Goal: Task Accomplishment & Management: Manage account settings

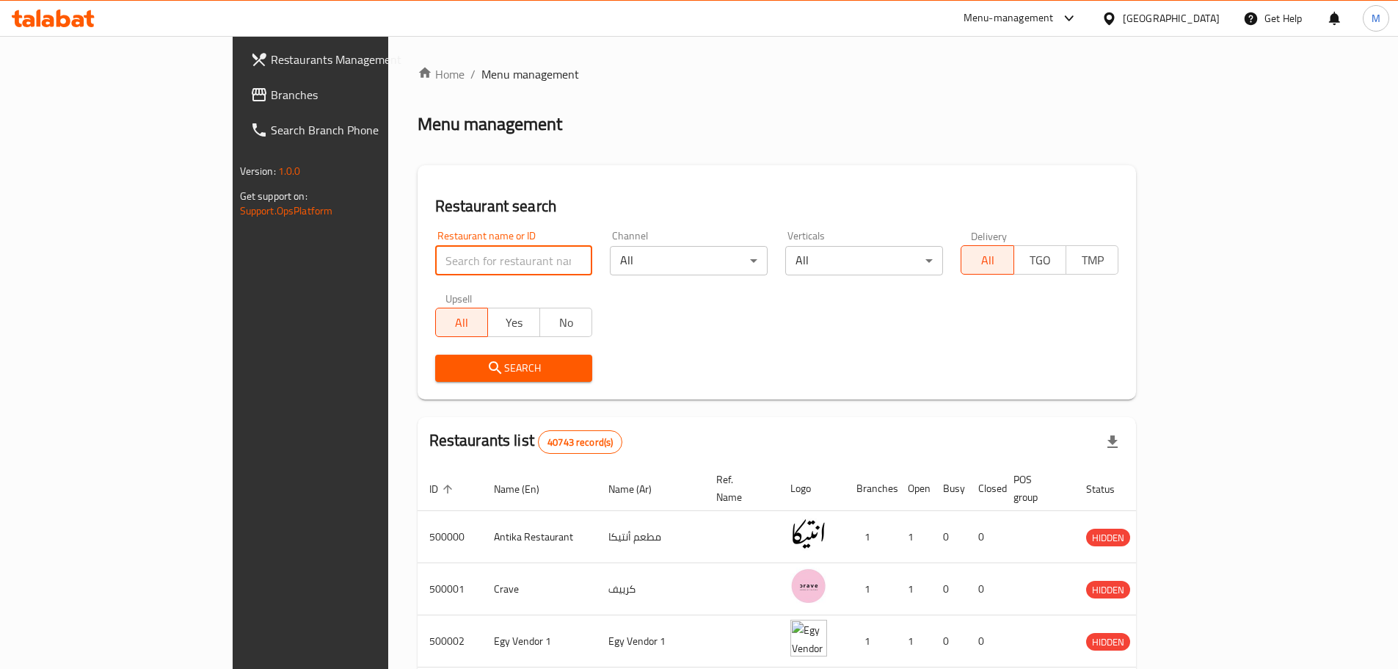
click at [435, 261] on input "search" at bounding box center [514, 260] width 158 height 29
paste input "752498"
type input "752498"
paste input "687462"
type input "687462"
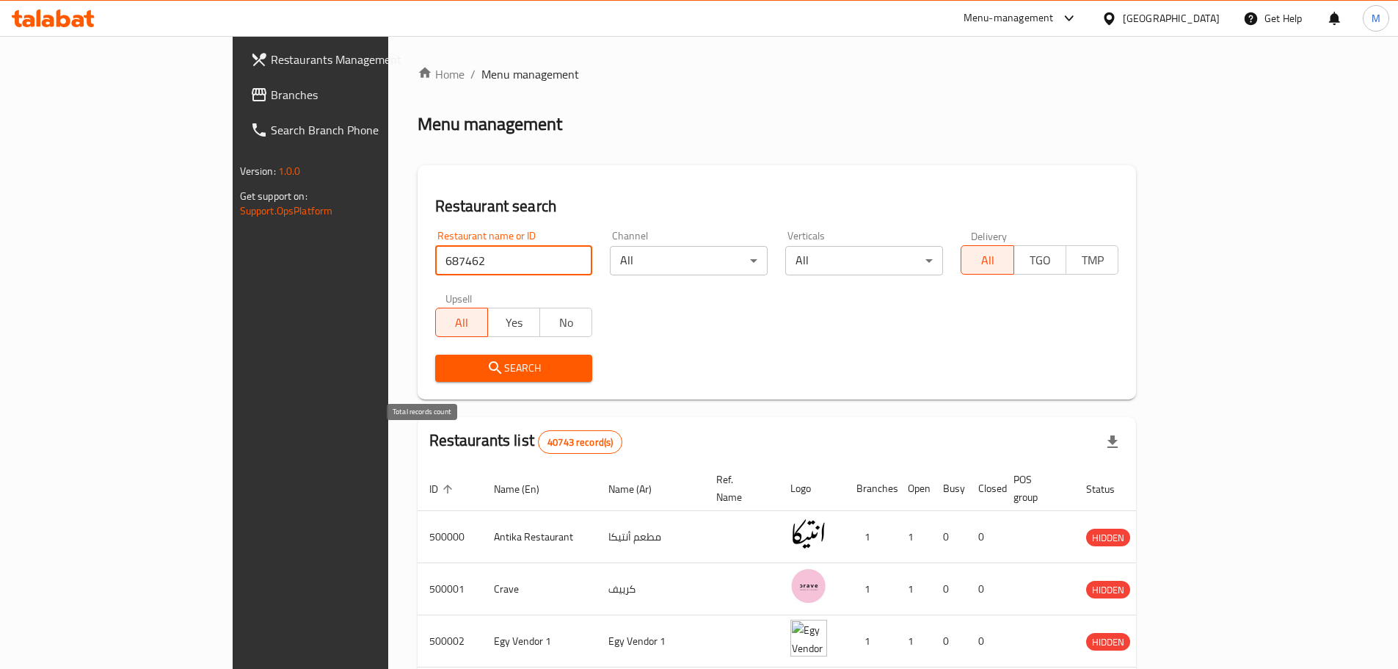
click button "Search" at bounding box center [514, 368] width 158 height 27
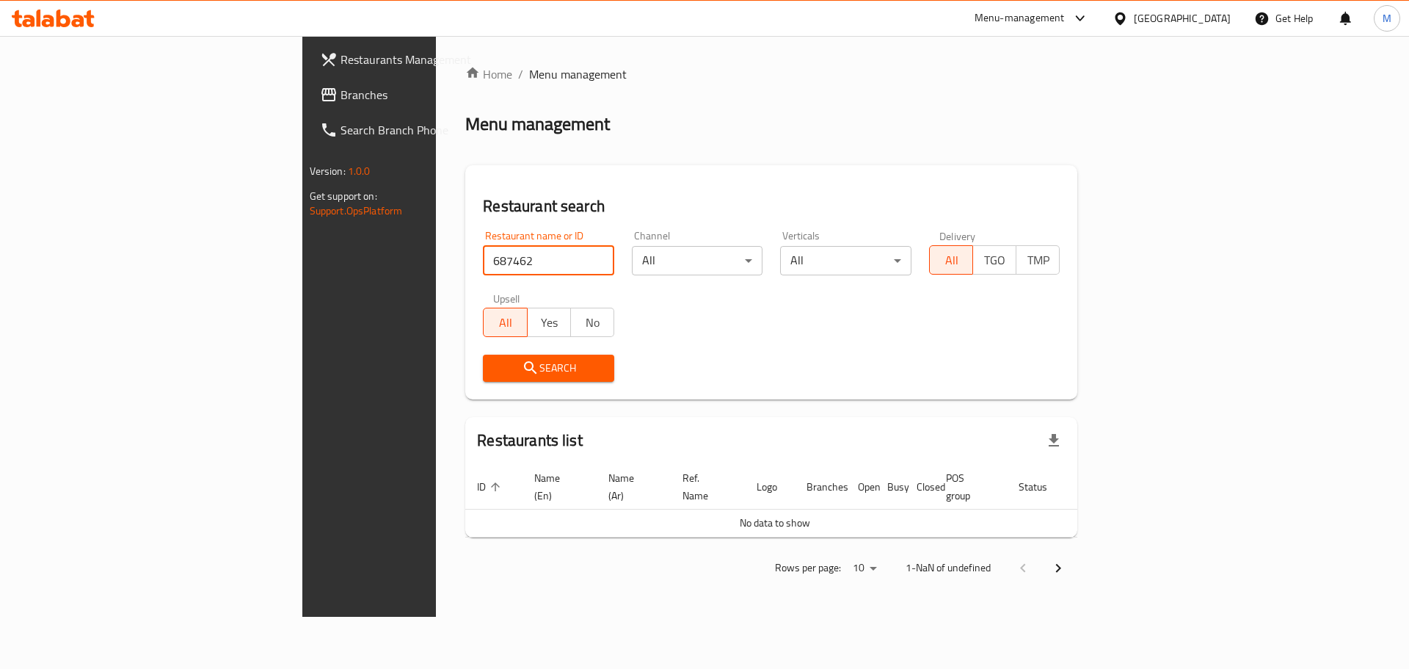
click button "Search" at bounding box center [548, 368] width 131 height 27
click at [483, 262] on input "687462" at bounding box center [548, 260] width 131 height 29
click button "Search" at bounding box center [548, 368] width 131 height 27
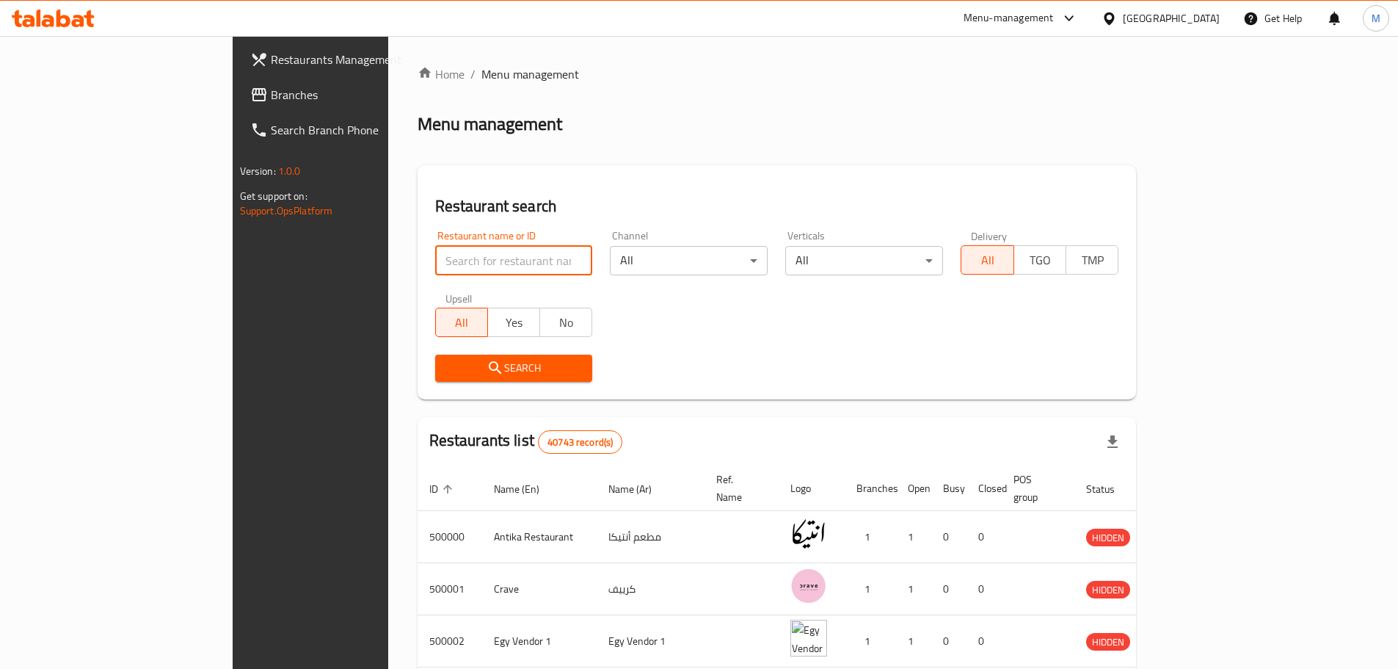
click at [452, 267] on input "search" at bounding box center [514, 260] width 158 height 29
paste input "687462"
type input "687462"
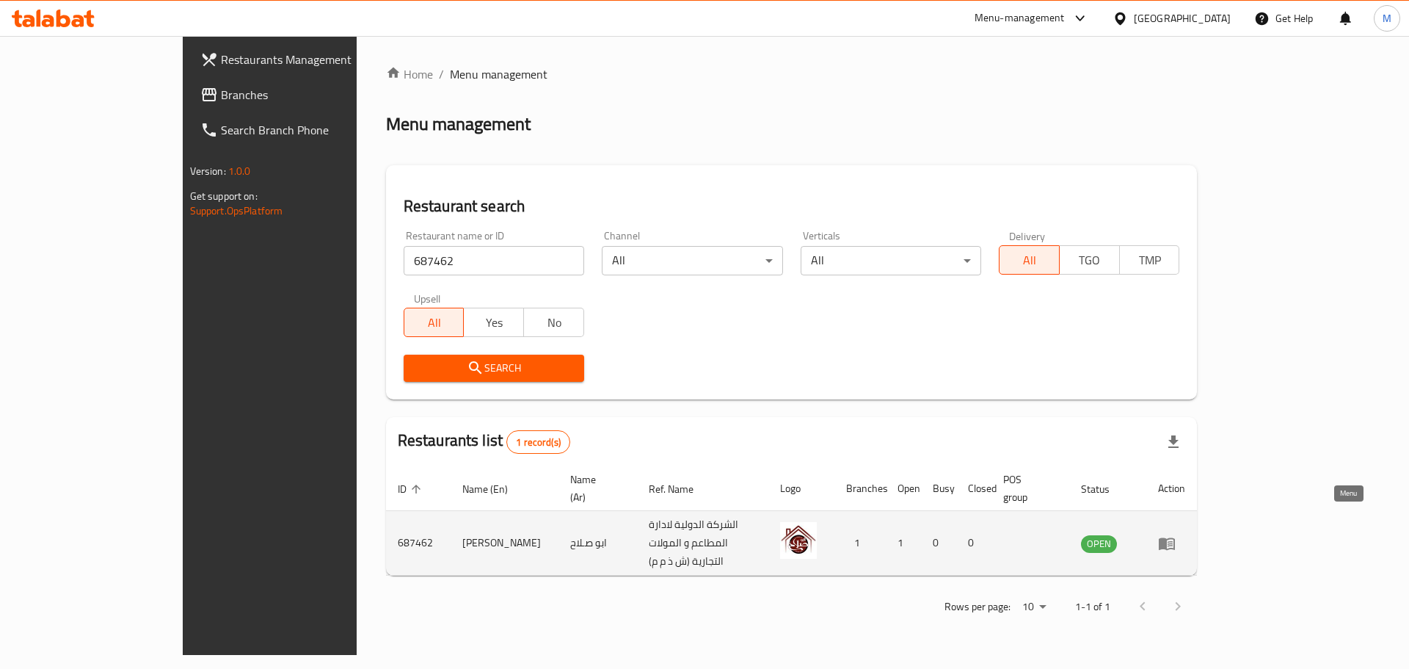
click at [1175, 537] on icon "enhanced table" at bounding box center [1167, 543] width 16 height 12
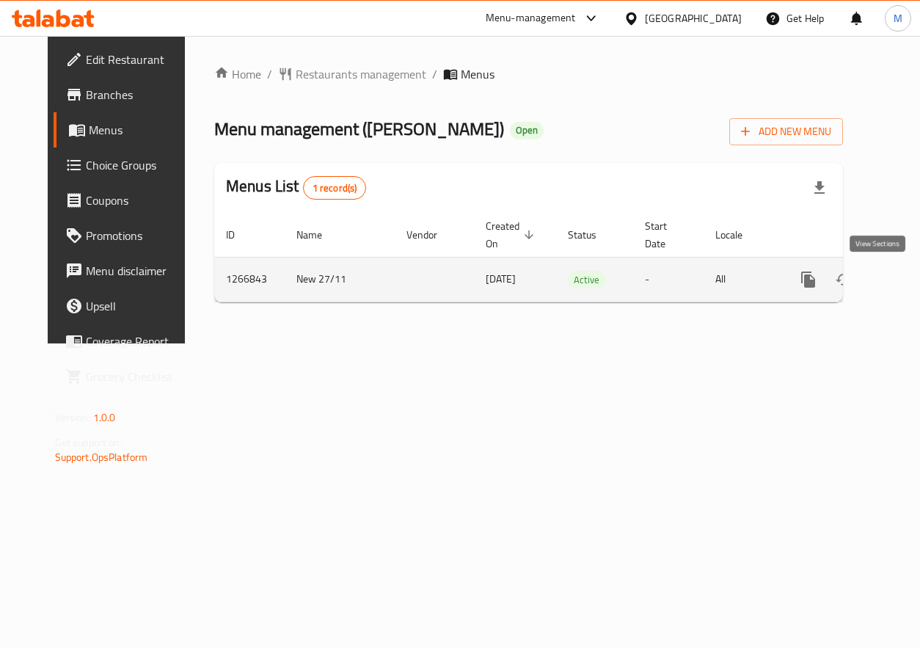
click at [906, 274] on icon "enhanced table" at bounding box center [915, 280] width 18 height 18
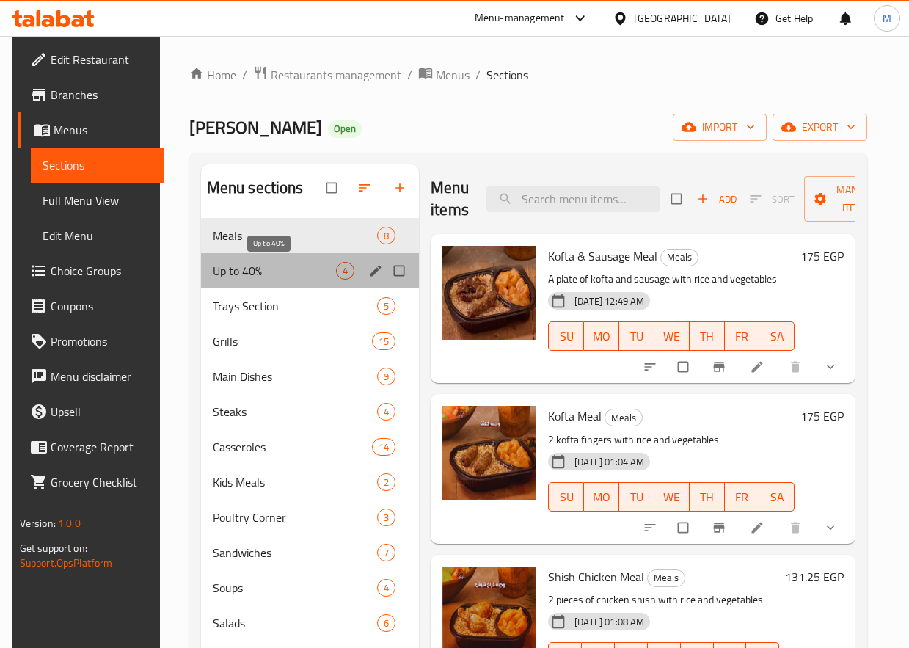
click at [303, 266] on span "Up to 40%" at bounding box center [274, 271] width 123 height 18
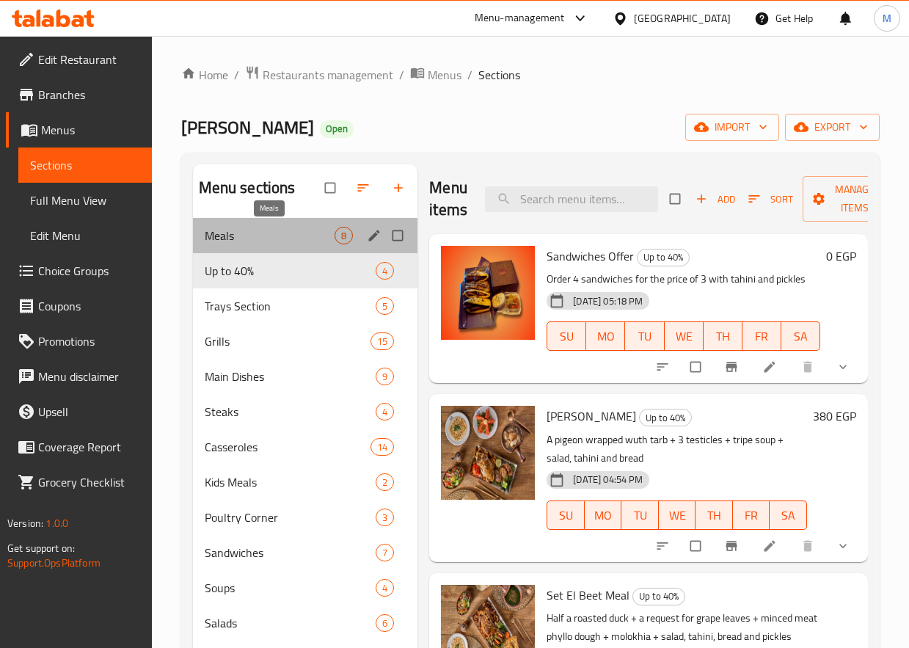
click at [307, 237] on span "Meals" at bounding box center [270, 236] width 131 height 18
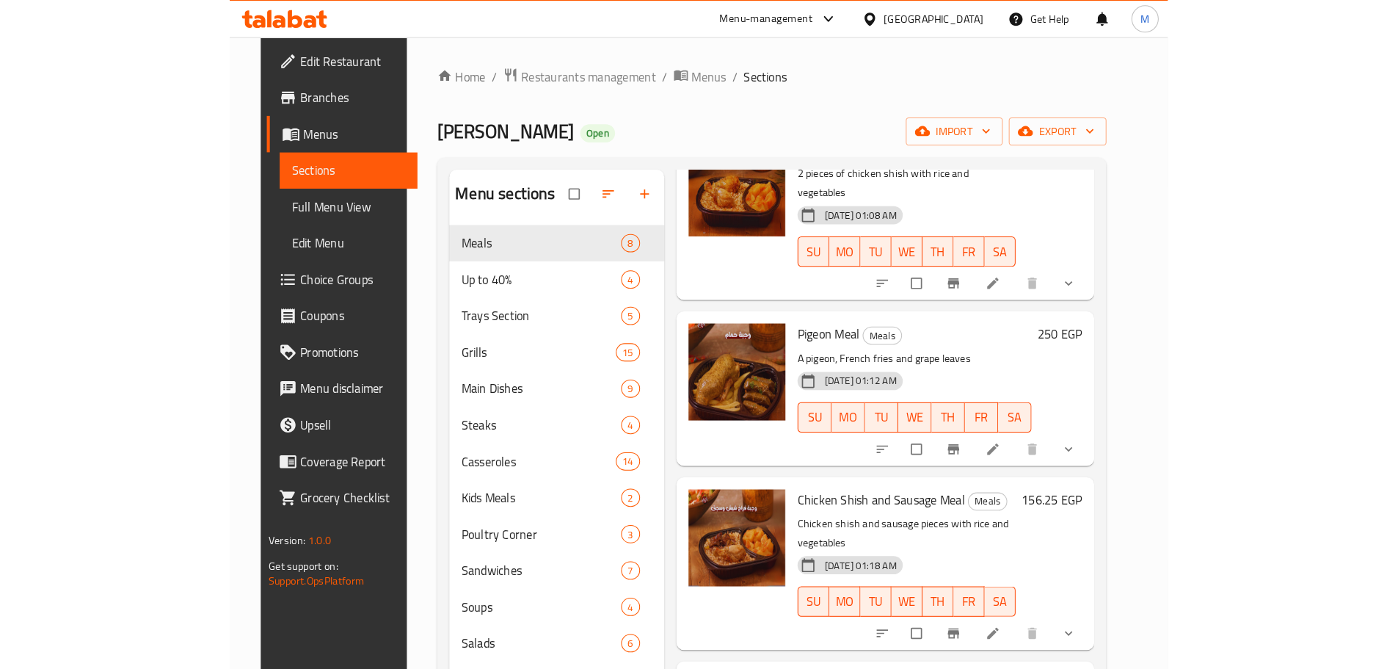
scroll to position [453, 0]
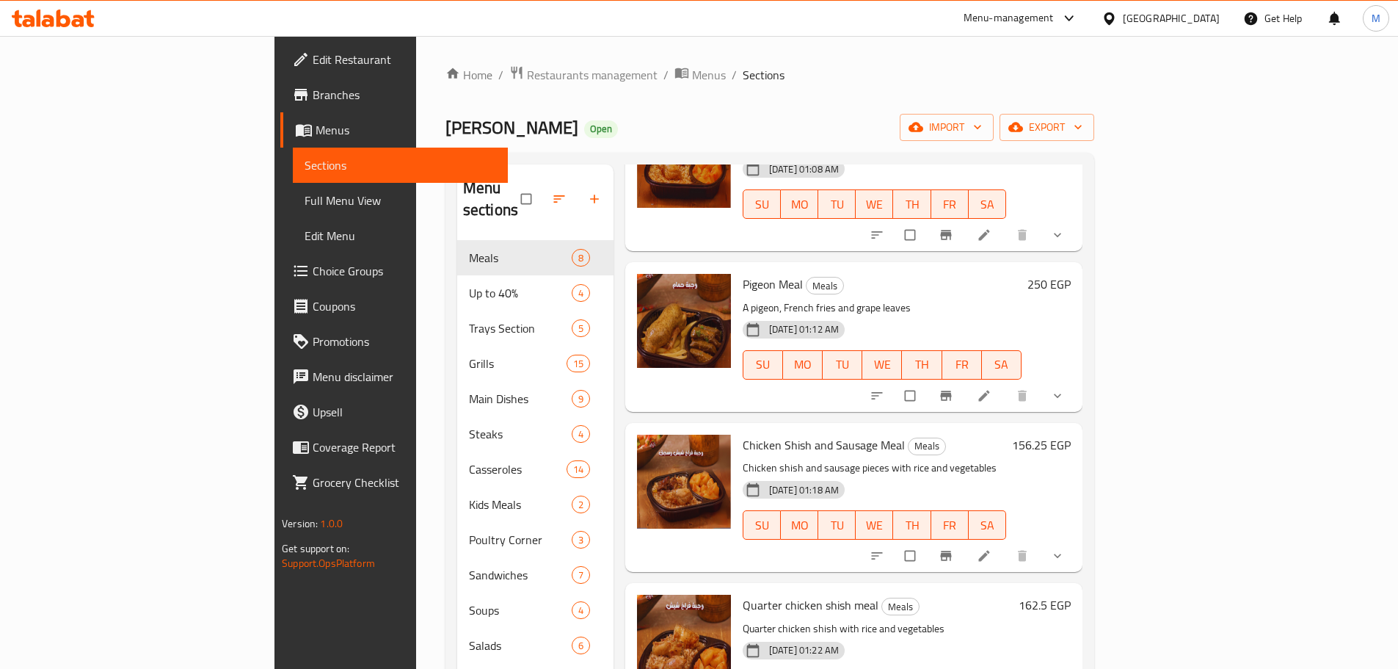
click at [850, 194] on span "TU" at bounding box center [837, 204] width 26 height 21
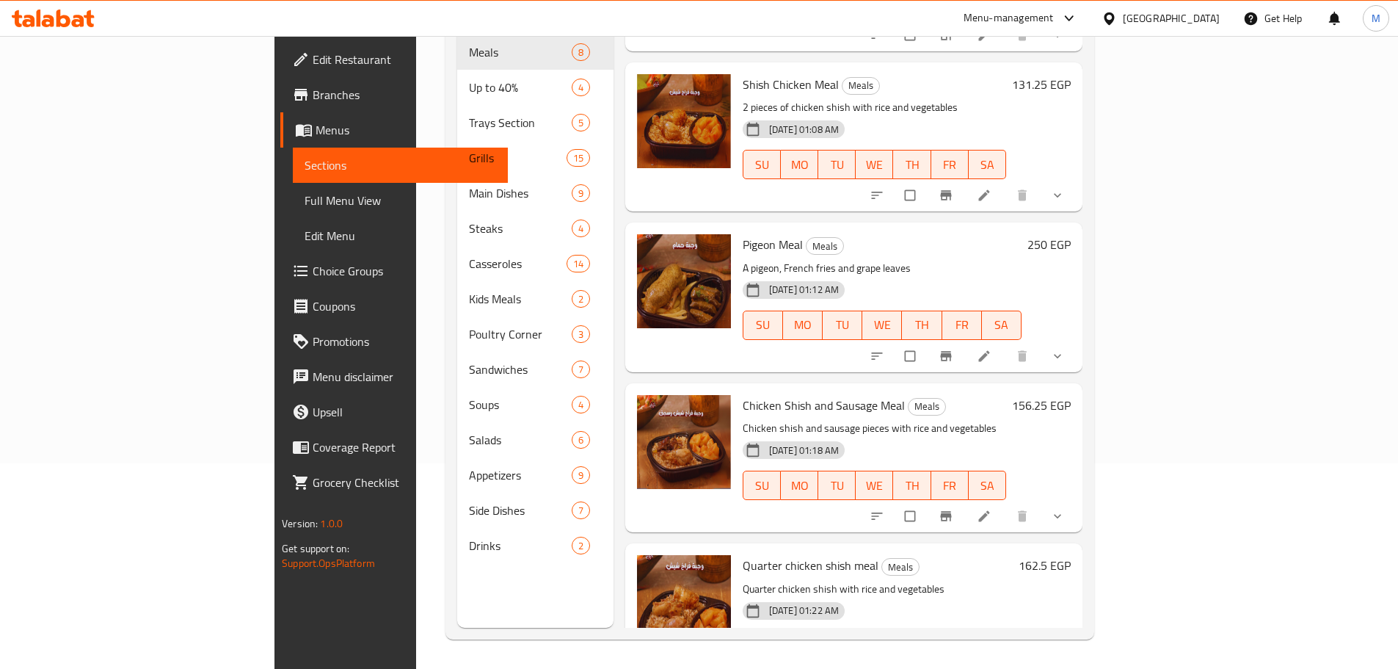
scroll to position [286, 0]
